Goal: Information Seeking & Learning: Learn about a topic

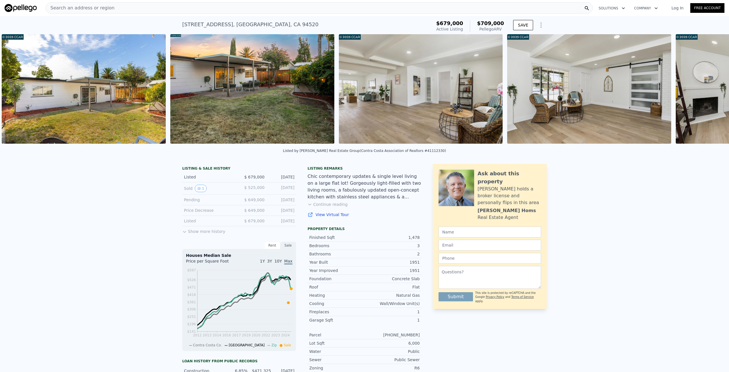
scroll to position [0, 1609]
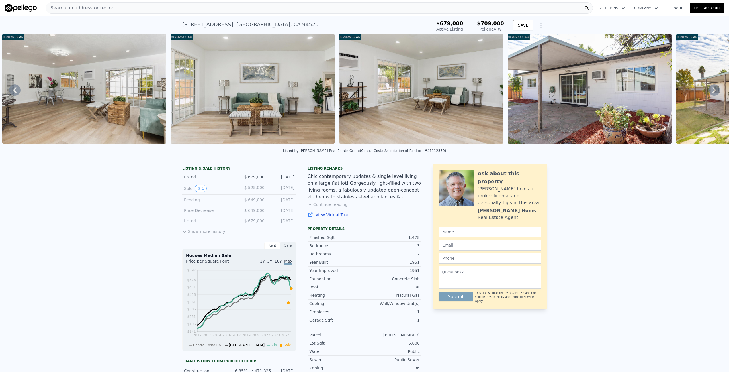
click at [660, 145] on div at bounding box center [590, 89] width 169 height 111
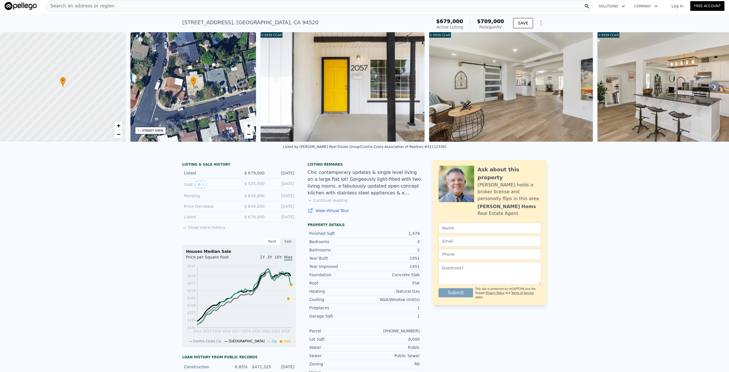
scroll to position [0, 0]
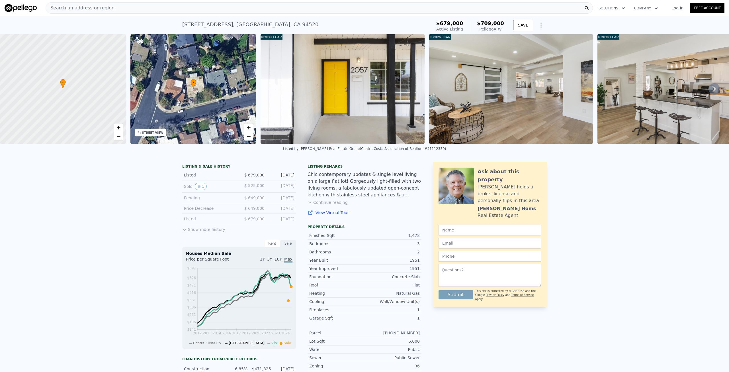
click at [192, 232] on button "Show more history" at bounding box center [203, 228] width 43 height 8
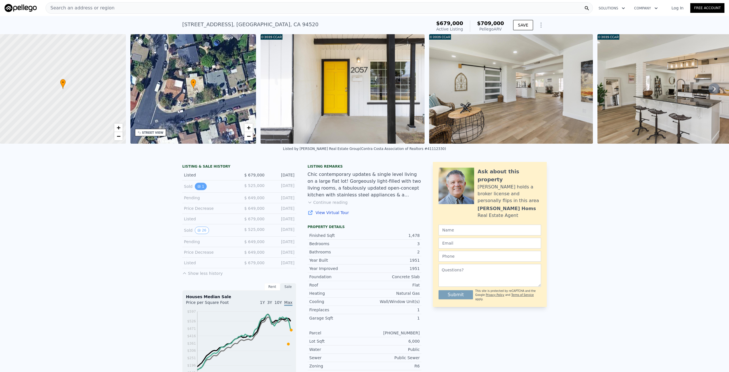
click at [199, 189] on button "1" at bounding box center [201, 186] width 12 height 7
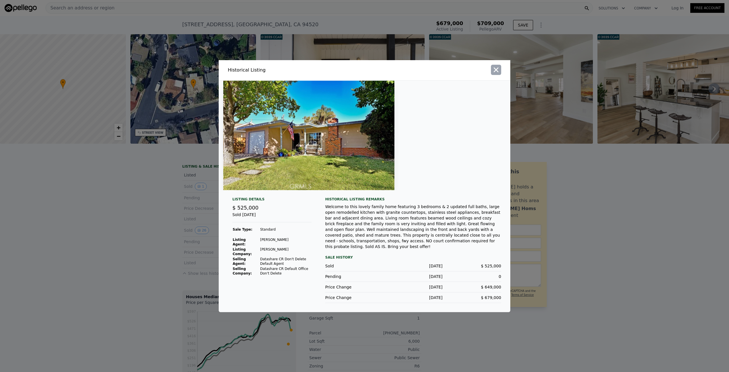
click at [498, 73] on icon "button" at bounding box center [496, 70] width 8 height 8
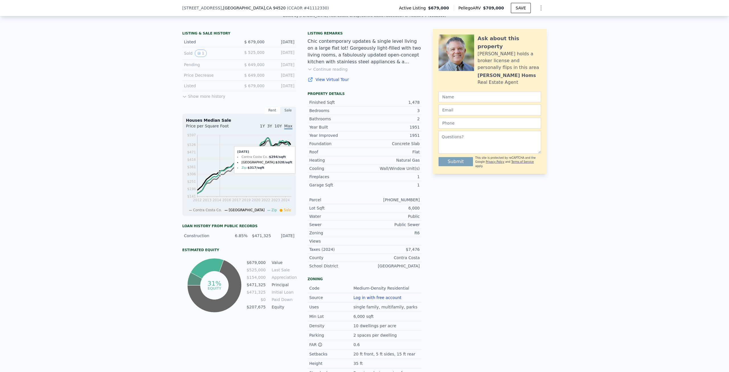
scroll to position [112, 0]
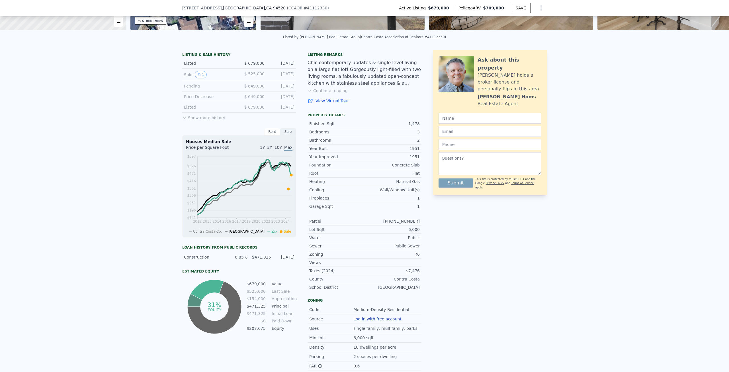
click at [192, 121] on div "LISTING & SALE HISTORY Listed $ 679,000 Sep 22, 2025 Sold 1 $ 525,000 Apr 1, 20…" at bounding box center [239, 86] width 114 height 69
click at [192, 121] on button "Show more history" at bounding box center [203, 117] width 43 height 8
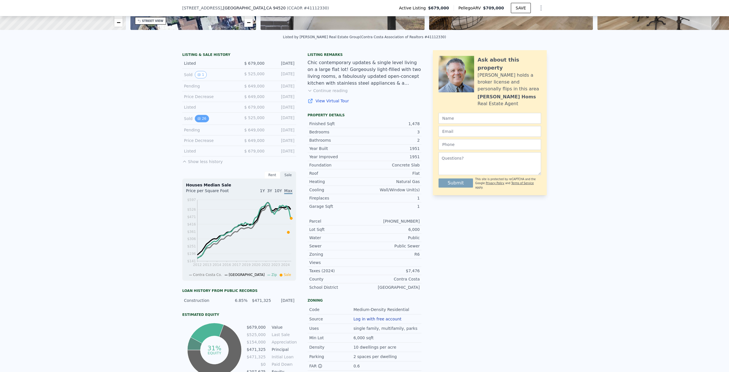
click at [200, 122] on button "26" at bounding box center [202, 118] width 14 height 7
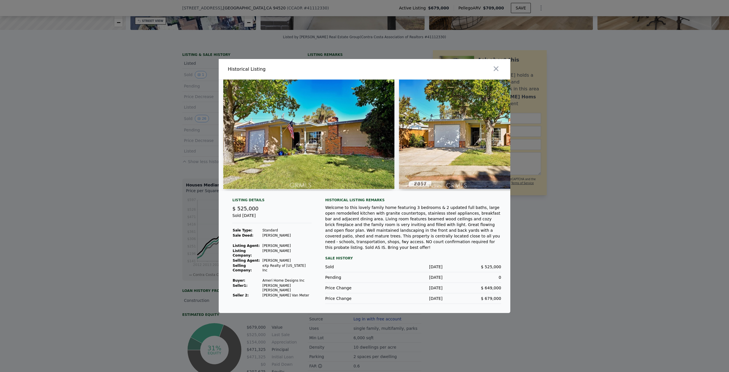
click at [333, 163] on img at bounding box center [308, 133] width 171 height 109
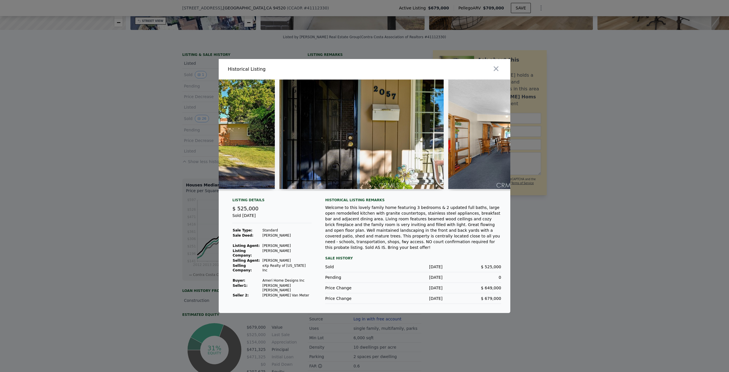
scroll to position [0, 300]
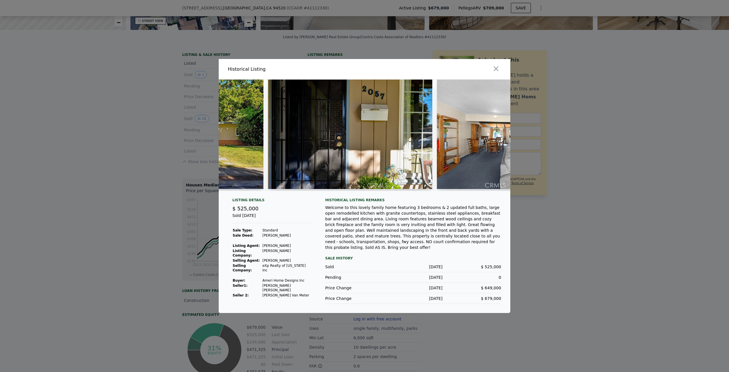
click at [302, 150] on img at bounding box center [350, 133] width 164 height 109
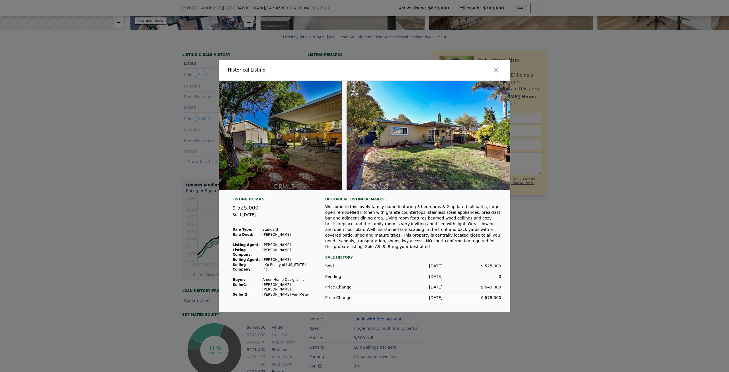
scroll to position [0, 4111]
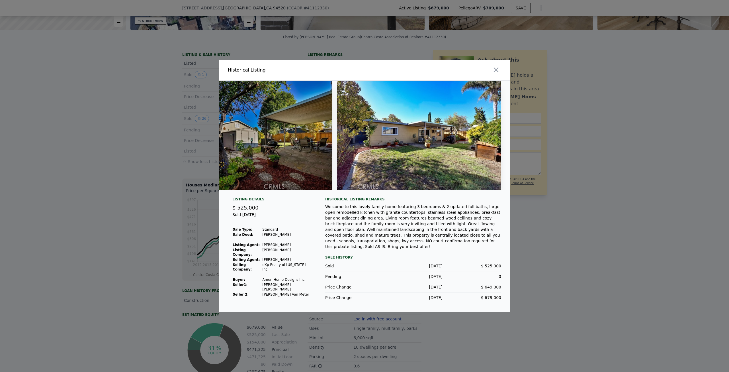
click at [396, 233] on div "Welcome to this lovely family home featuring 3 bedrooms & 2 updated full baths,…" at bounding box center [413, 227] width 176 height 46
click at [500, 70] on icon "button" at bounding box center [496, 70] width 8 height 8
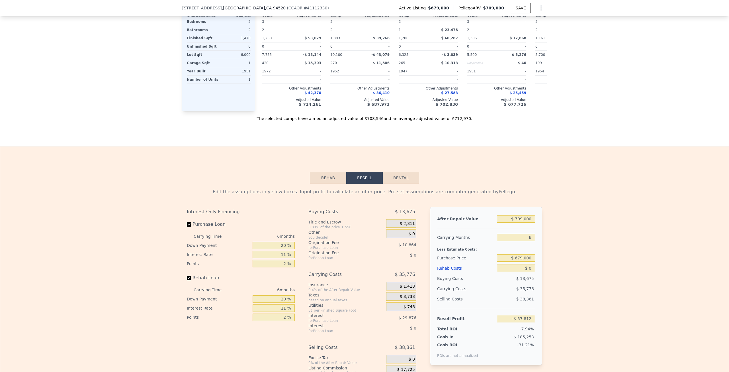
scroll to position [881, 0]
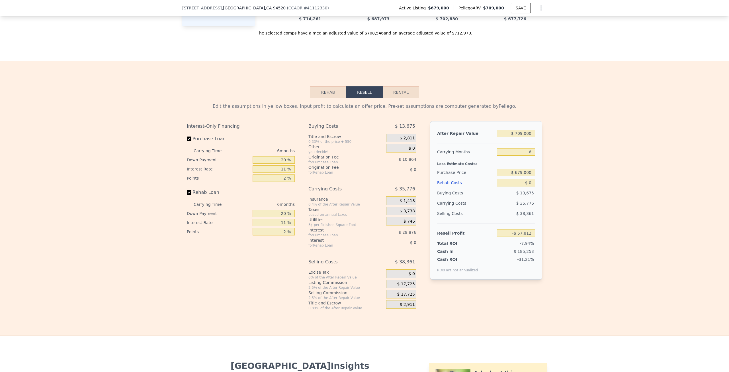
click at [335, 98] on button "Rehab" at bounding box center [328, 92] width 36 height 12
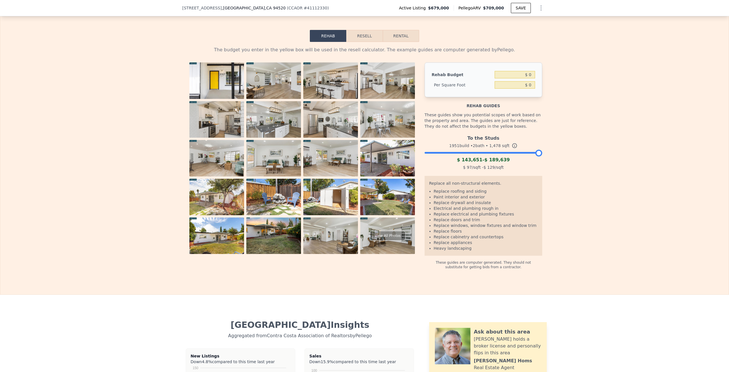
scroll to position [938, 0]
click at [482, 152] on div at bounding box center [484, 150] width 118 height 3
drag, startPoint x: 482, startPoint y: 161, endPoint x: 559, endPoint y: 164, distance: 77.0
click at [559, 164] on div "The budget you enter in the yellow box will be used in the resell calculator. T…" at bounding box center [364, 154] width 729 height 227
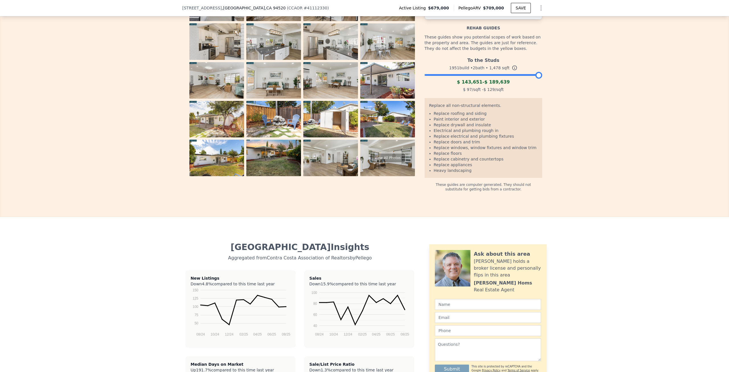
scroll to position [966, 0]
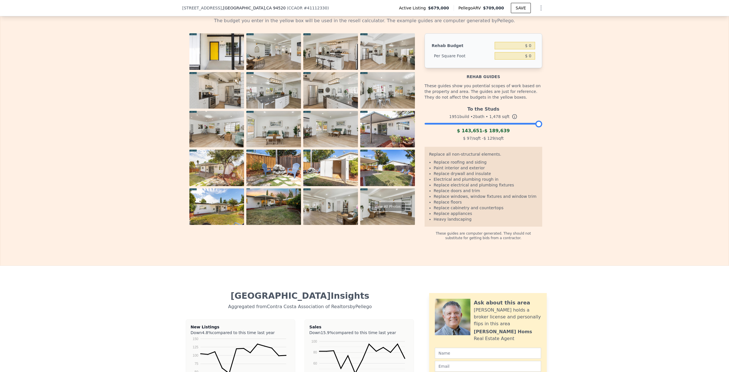
click at [334, 217] on img at bounding box center [330, 206] width 55 height 36
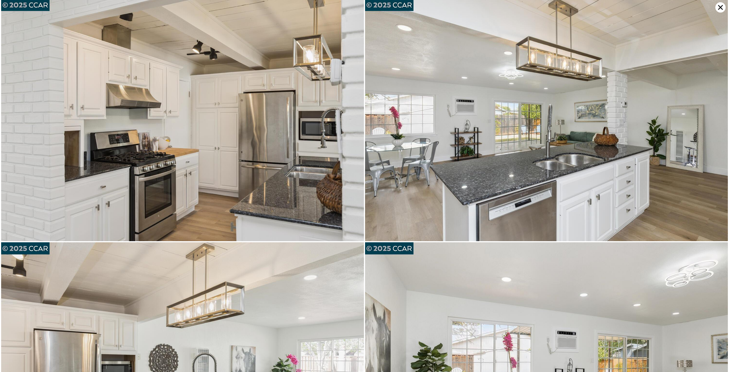
scroll to position [483, 0]
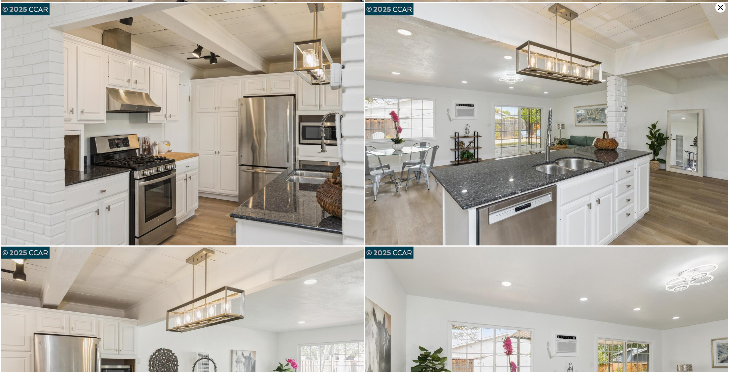
click at [720, 7] on icon at bounding box center [720, 7] width 5 height 5
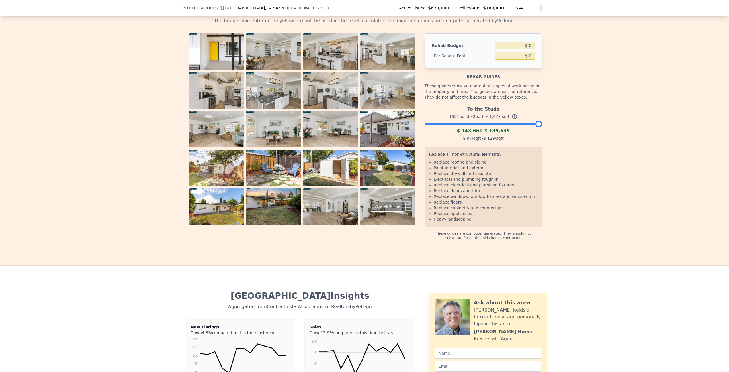
click at [118, 189] on div "The budget you enter in the yellow box will be used in the resell calculator. T…" at bounding box center [364, 126] width 729 height 227
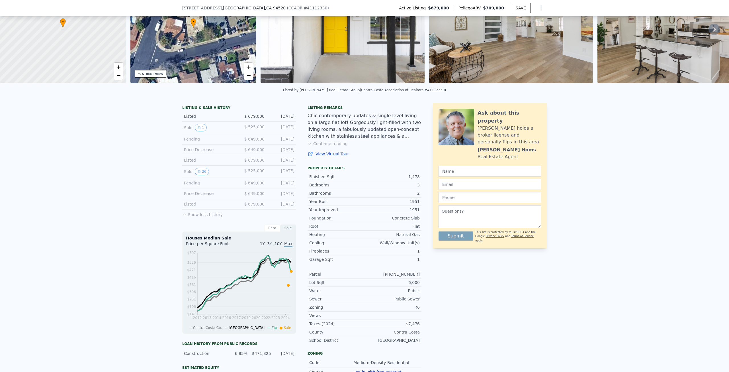
scroll to position [2, 0]
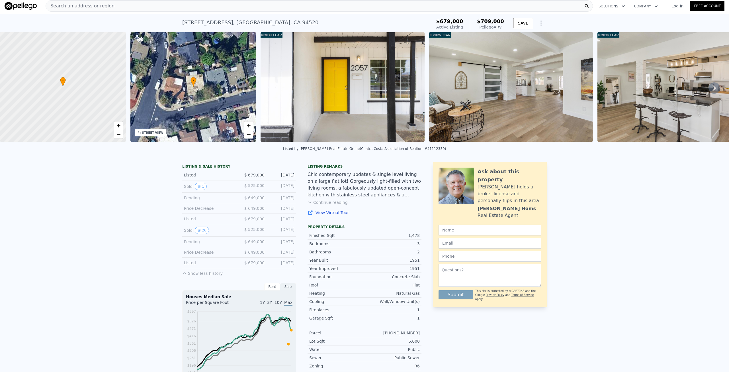
click at [210, 94] on div "• + −" at bounding box center [193, 86] width 126 height 109
